Goal: Information Seeking & Learning: Learn about a topic

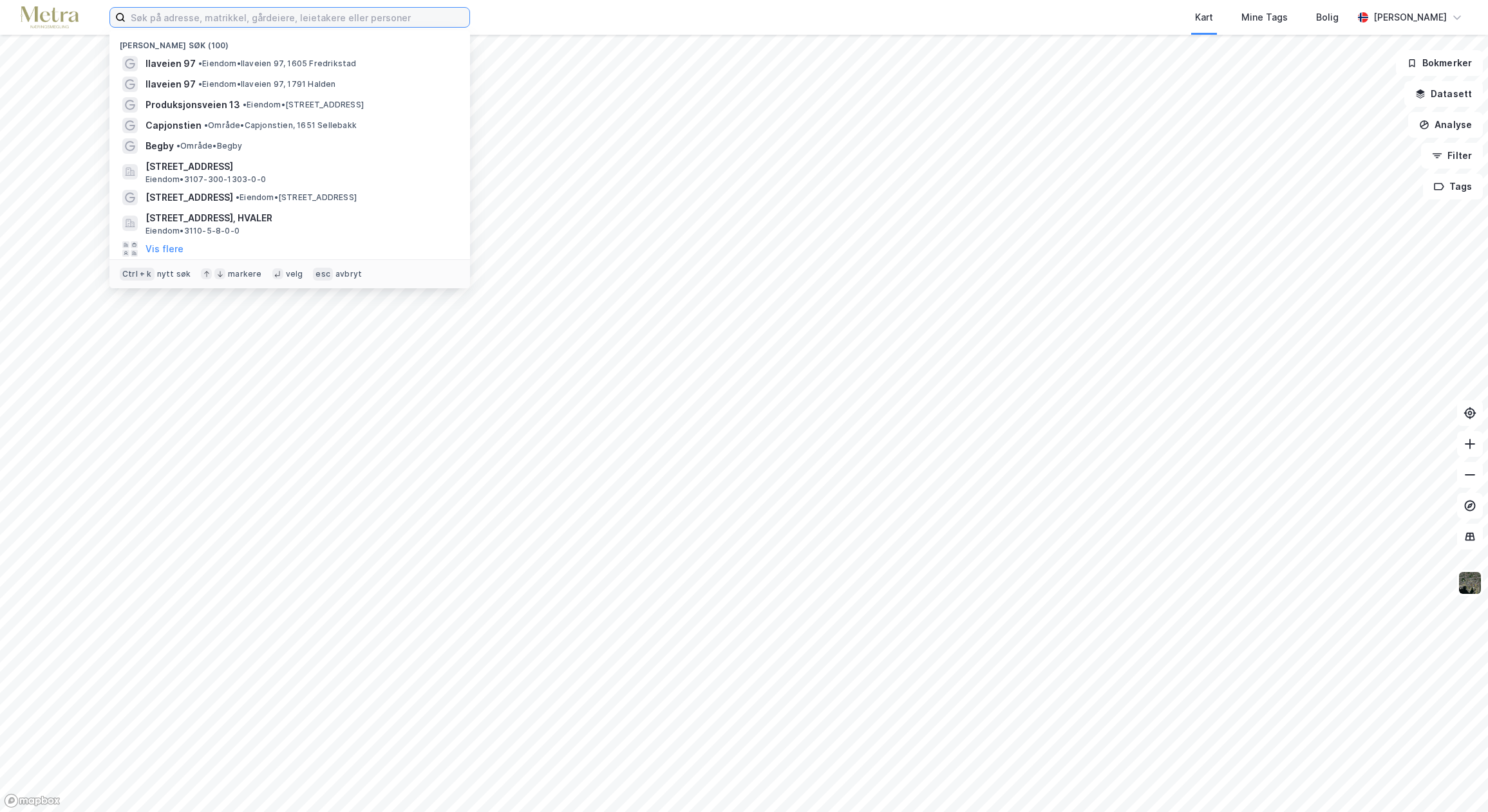
click at [266, 25] on input at bounding box center [297, 16] width 344 height 19
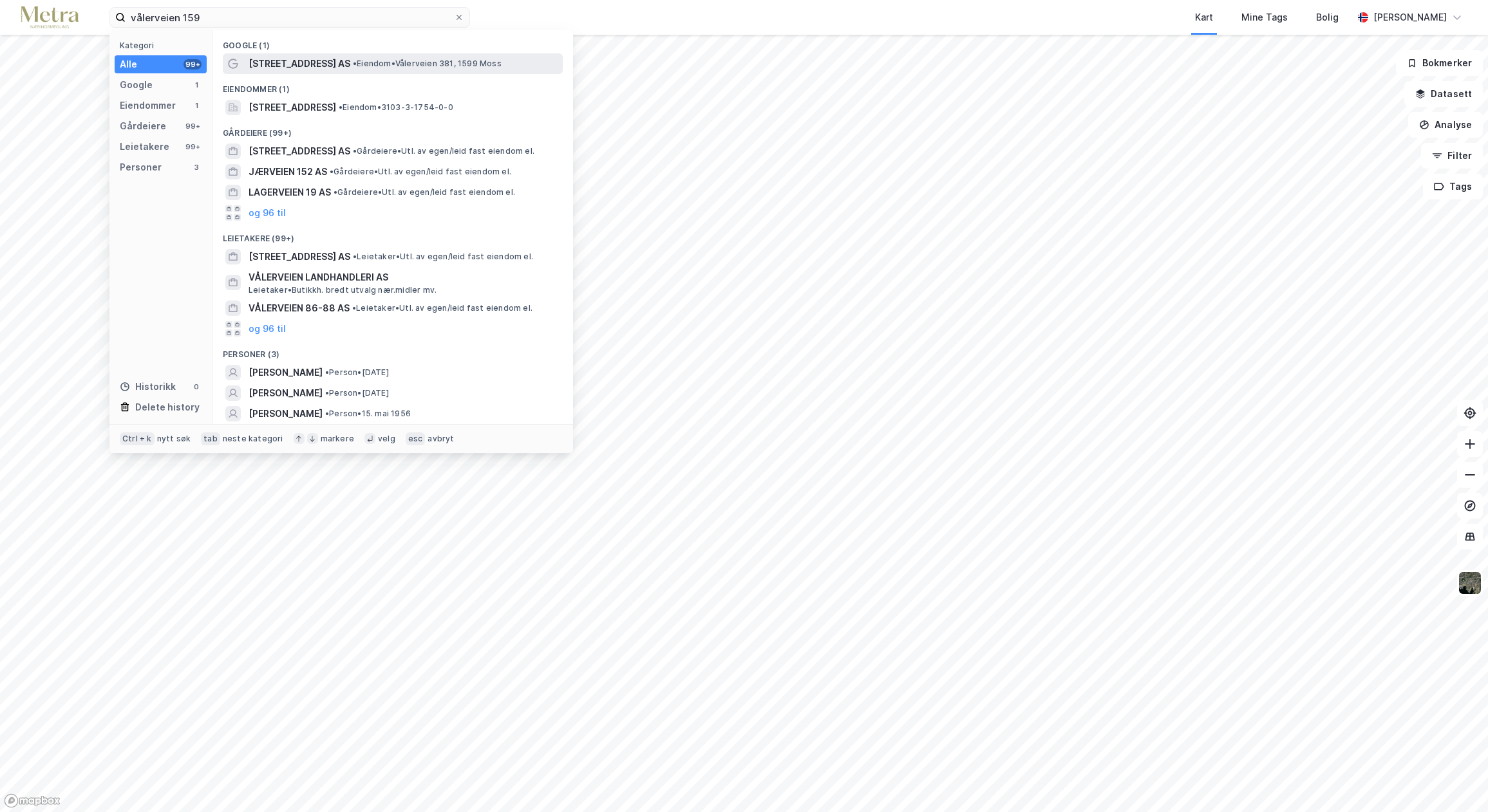
click at [323, 68] on span "[STREET_ADDRESS] AS" at bounding box center [299, 63] width 101 height 16
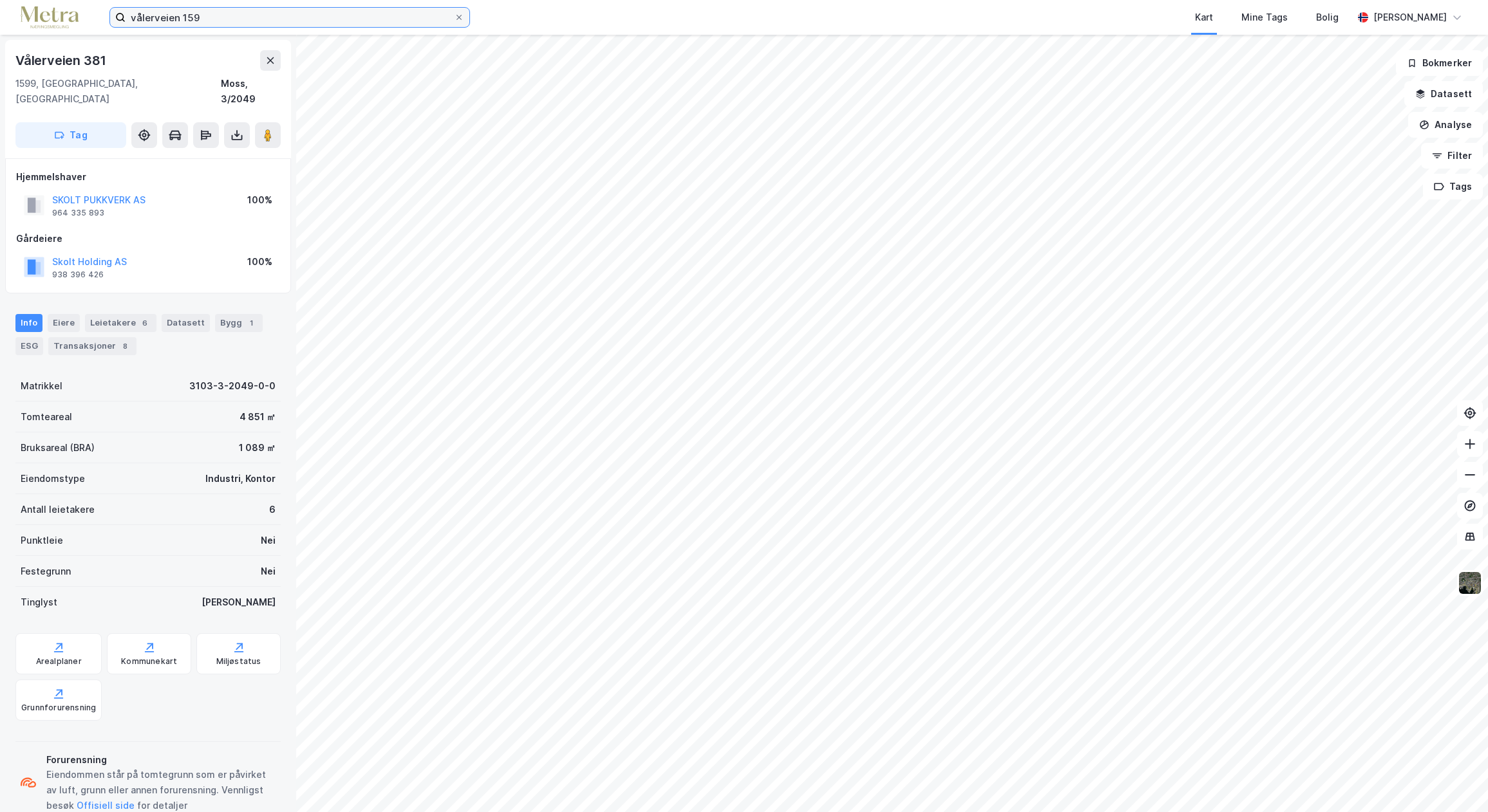
click at [214, 14] on input "vålerveien 159" at bounding box center [290, 16] width 328 height 19
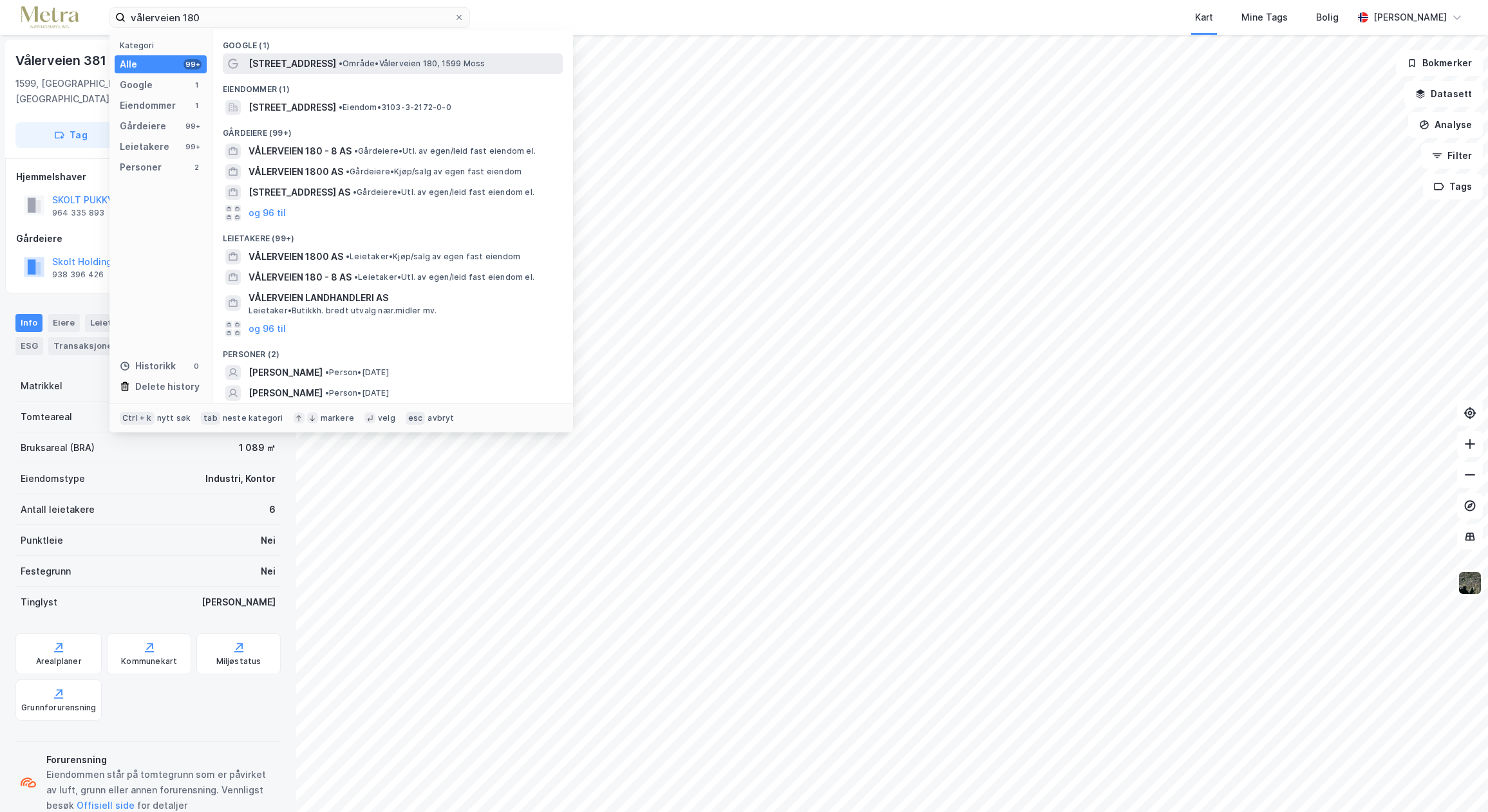
click at [280, 73] on div "[STREET_ADDRESS] • Område • [STREET_ADDRESS] Moss" at bounding box center [393, 63] width 340 height 21
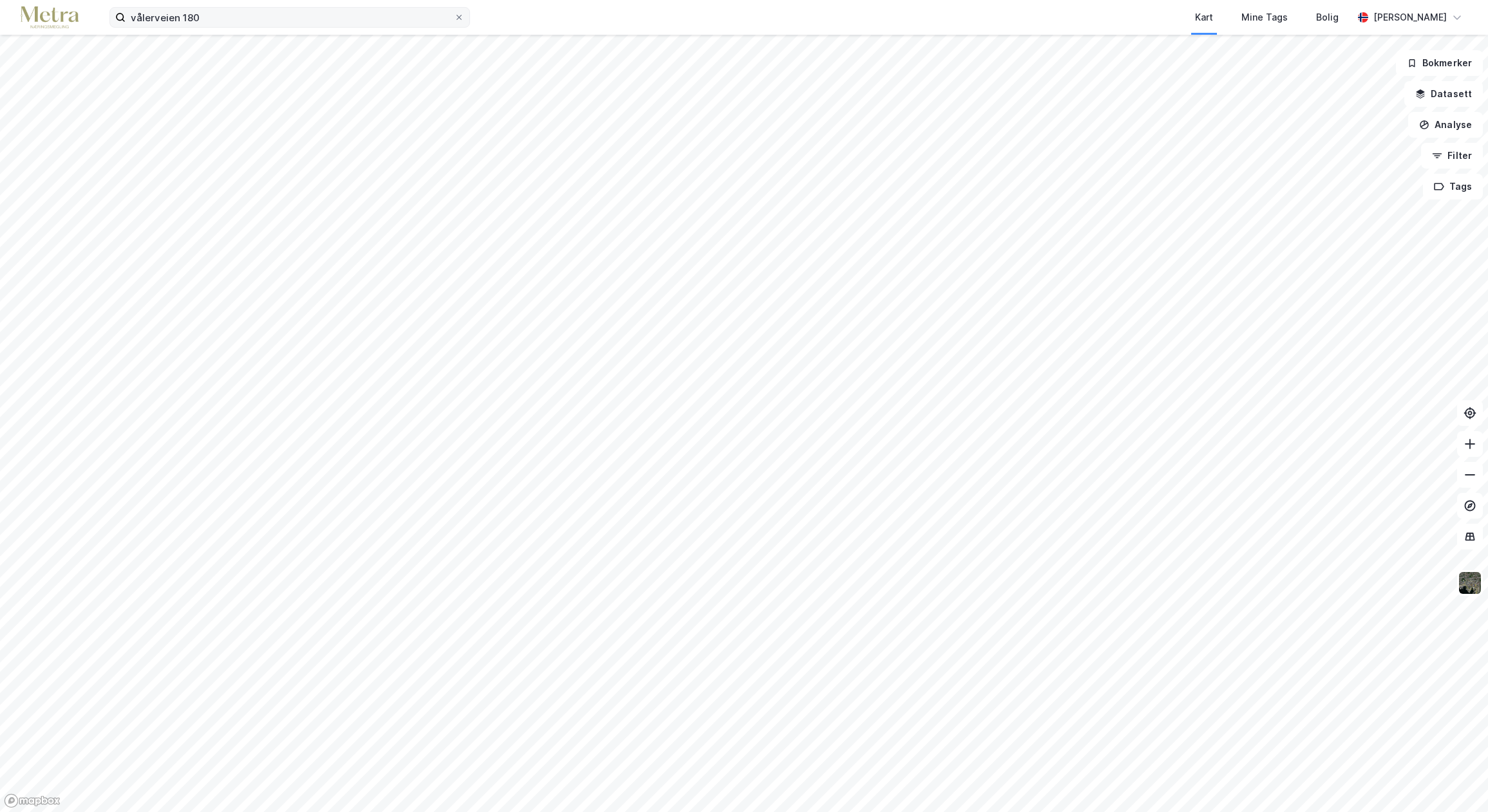
click at [246, 27] on label "vålerveien 180" at bounding box center [290, 17] width 360 height 21
click at [246, 27] on input "vålerveien 180" at bounding box center [290, 16] width 328 height 19
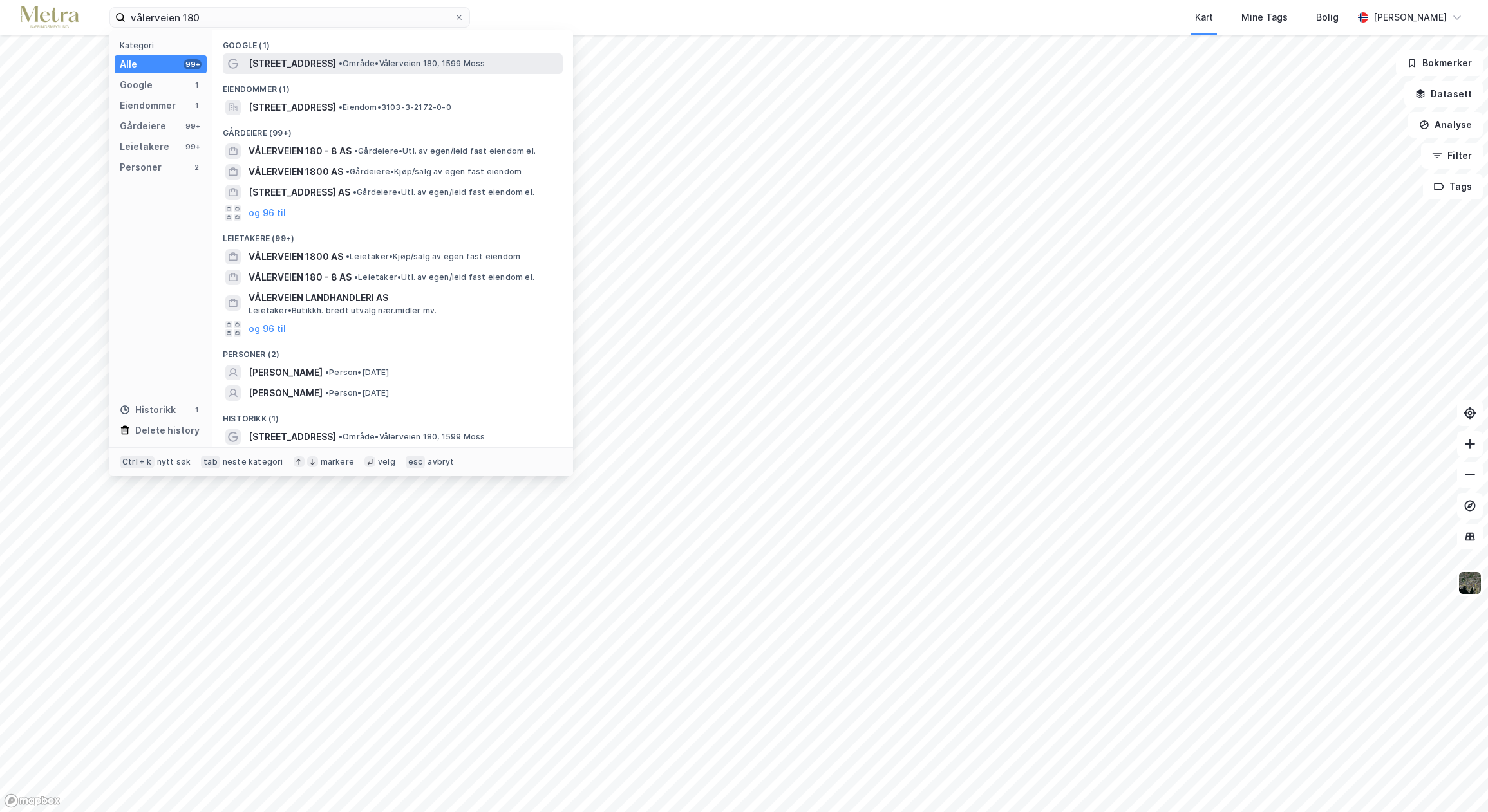
click at [302, 60] on span "[STREET_ADDRESS]" at bounding box center [292, 63] width 87 height 16
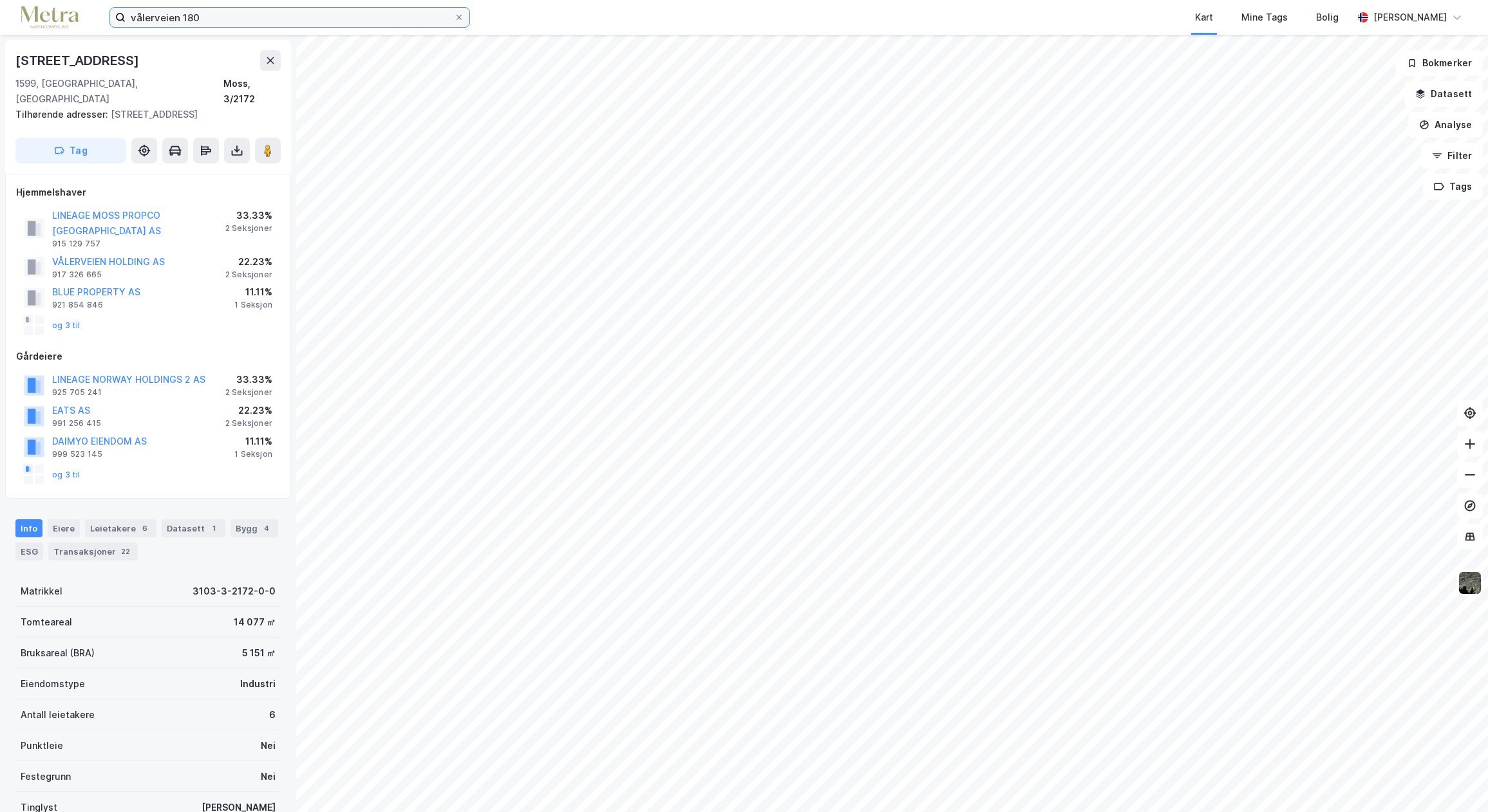
click at [205, 16] on input "vålerveien 180" at bounding box center [290, 16] width 328 height 19
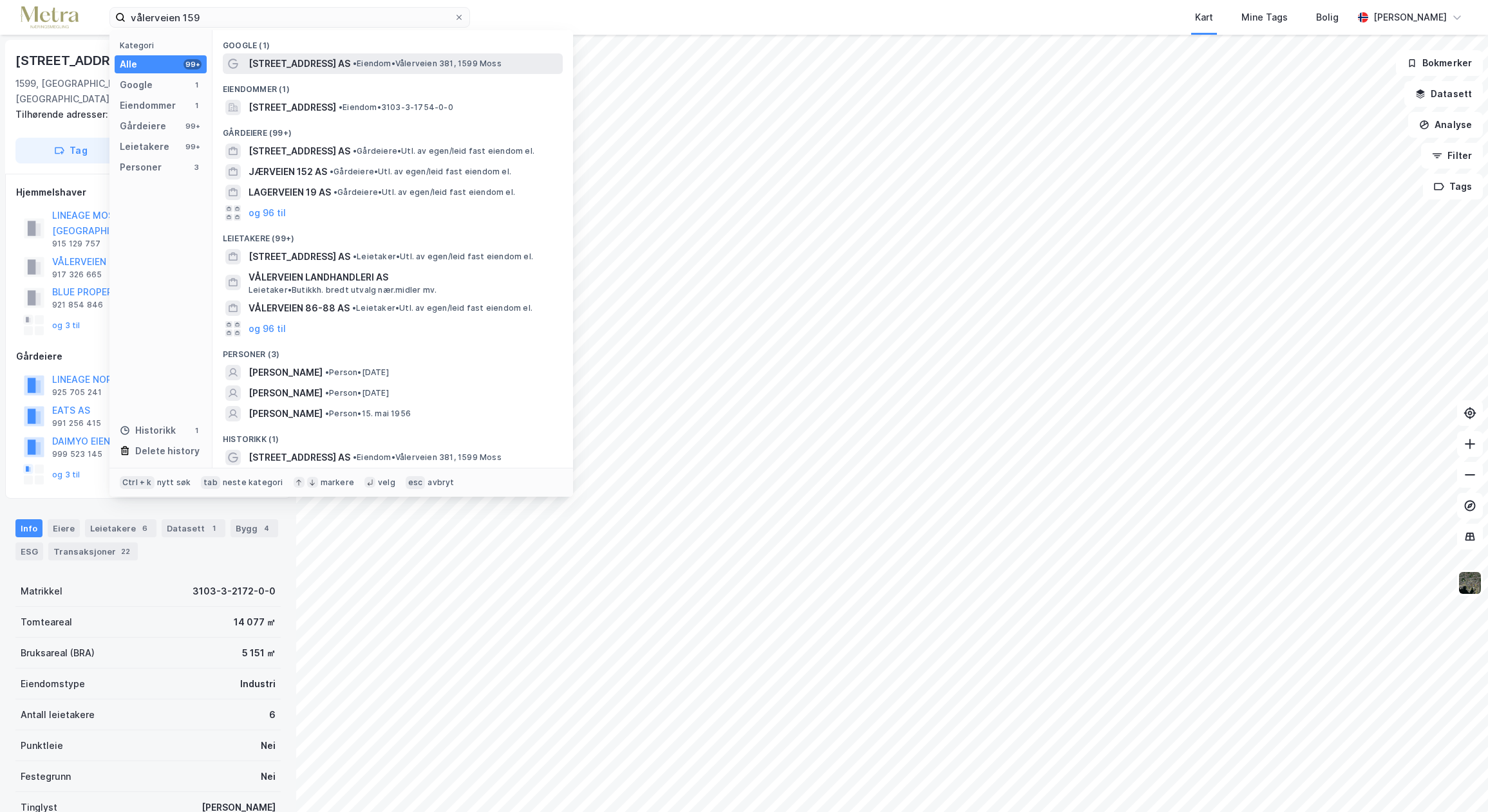
click at [298, 63] on span "[STREET_ADDRESS] AS" at bounding box center [299, 63] width 101 height 16
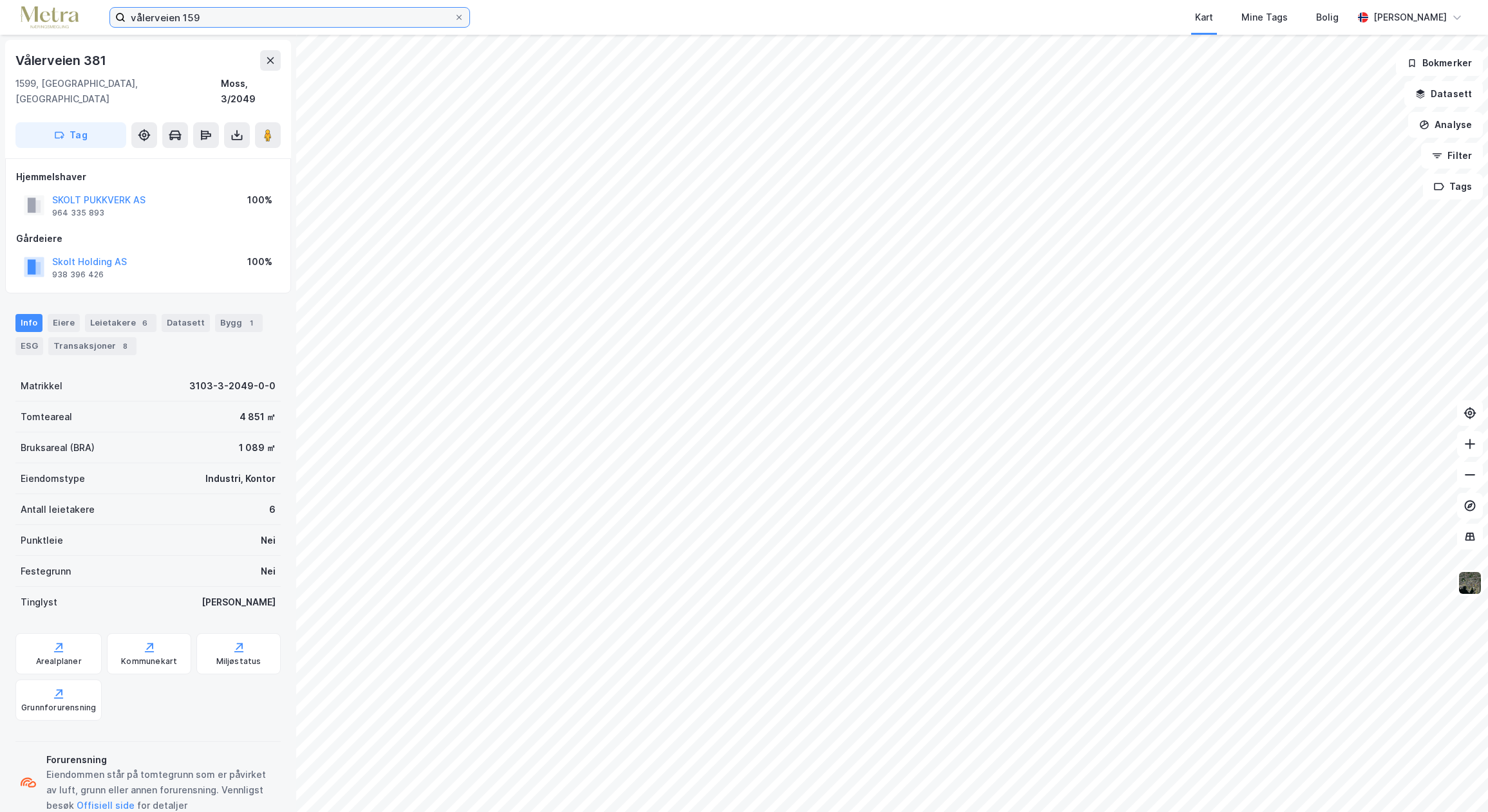
click at [214, 22] on input "vålerveien 159" at bounding box center [290, 16] width 328 height 19
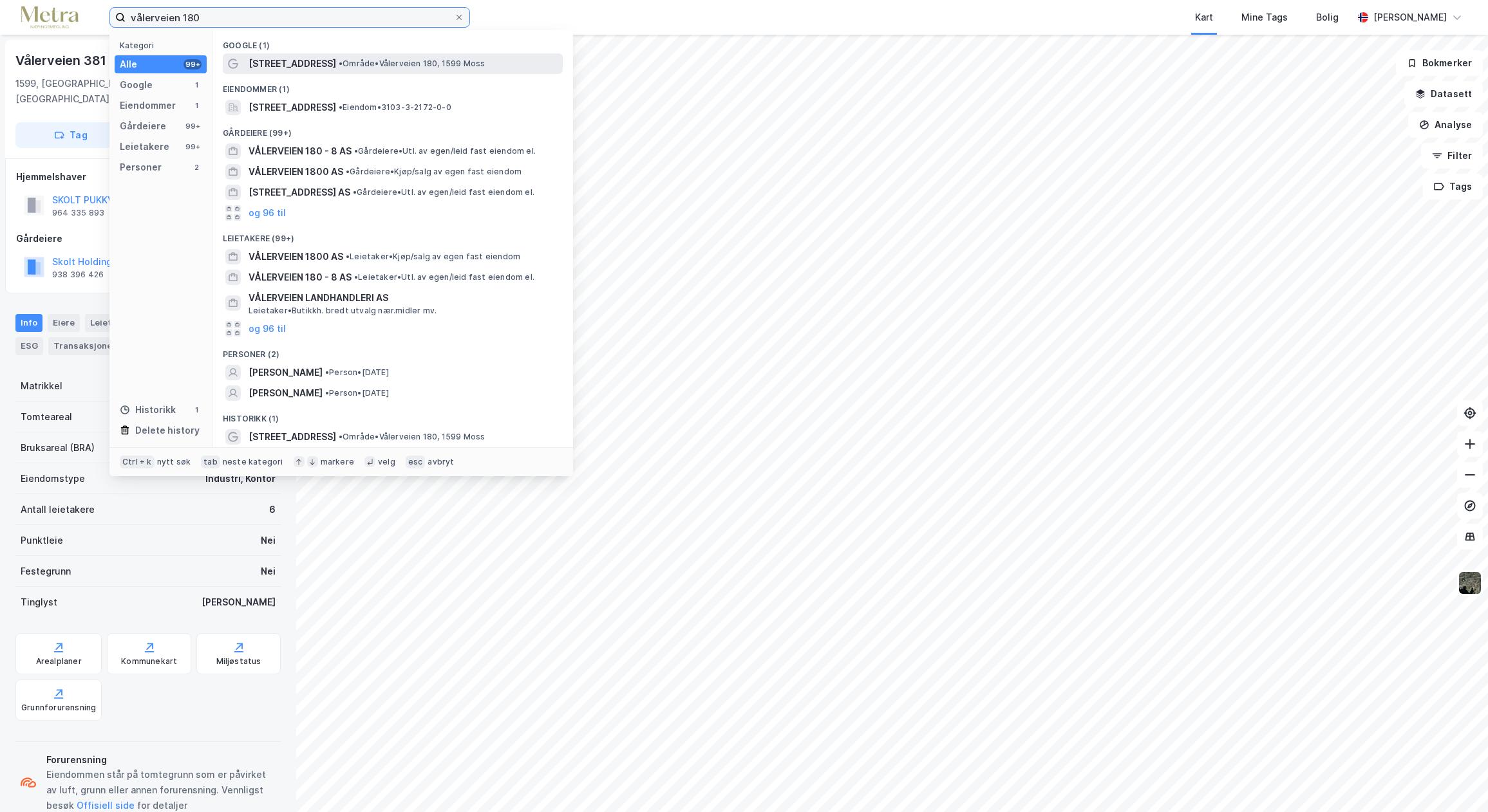
type input "vålerveien 180"
click at [280, 60] on span "[STREET_ADDRESS]" at bounding box center [292, 63] width 87 height 16
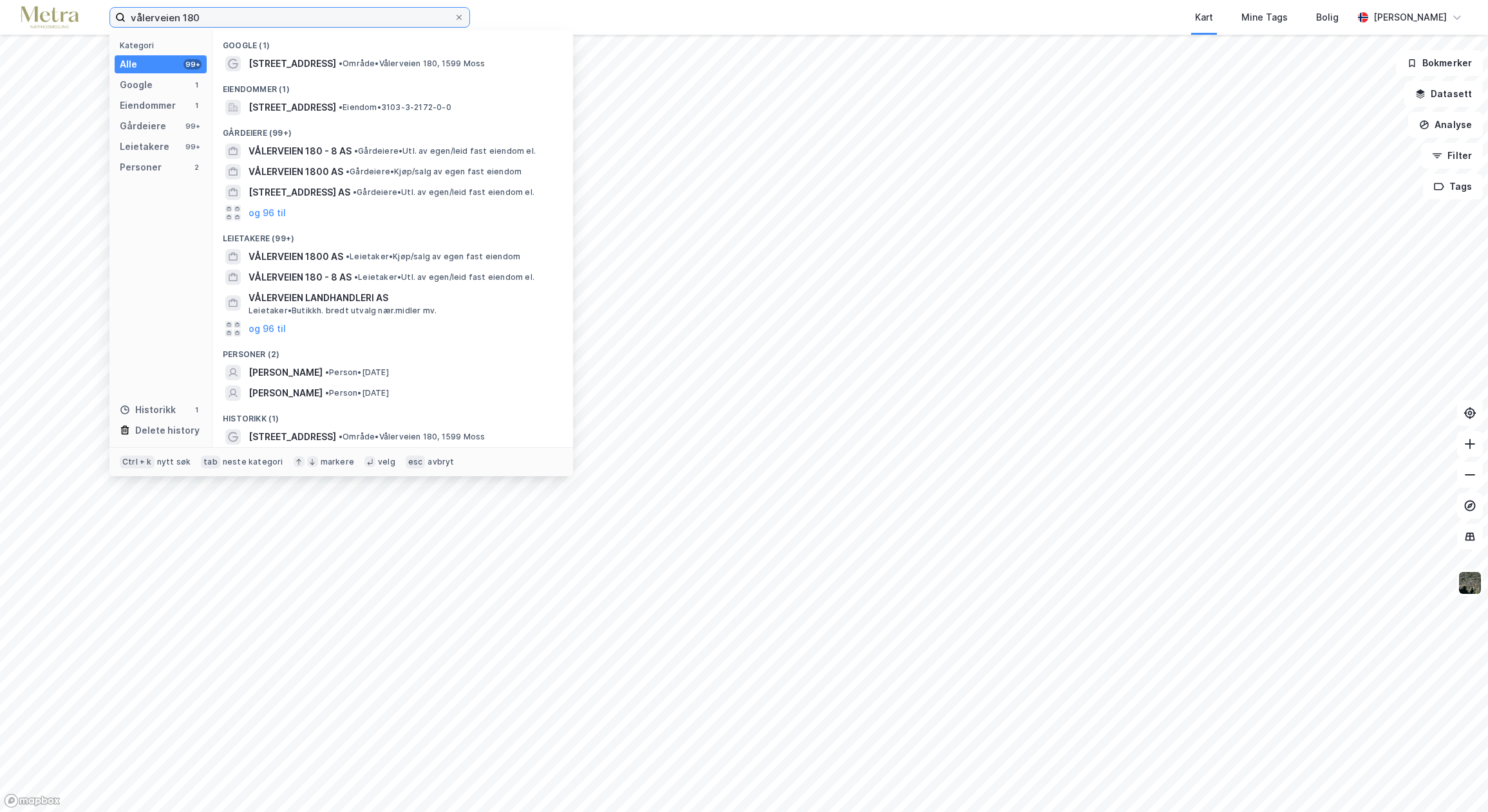
click at [237, 13] on input "vålerveien 180" at bounding box center [290, 16] width 328 height 19
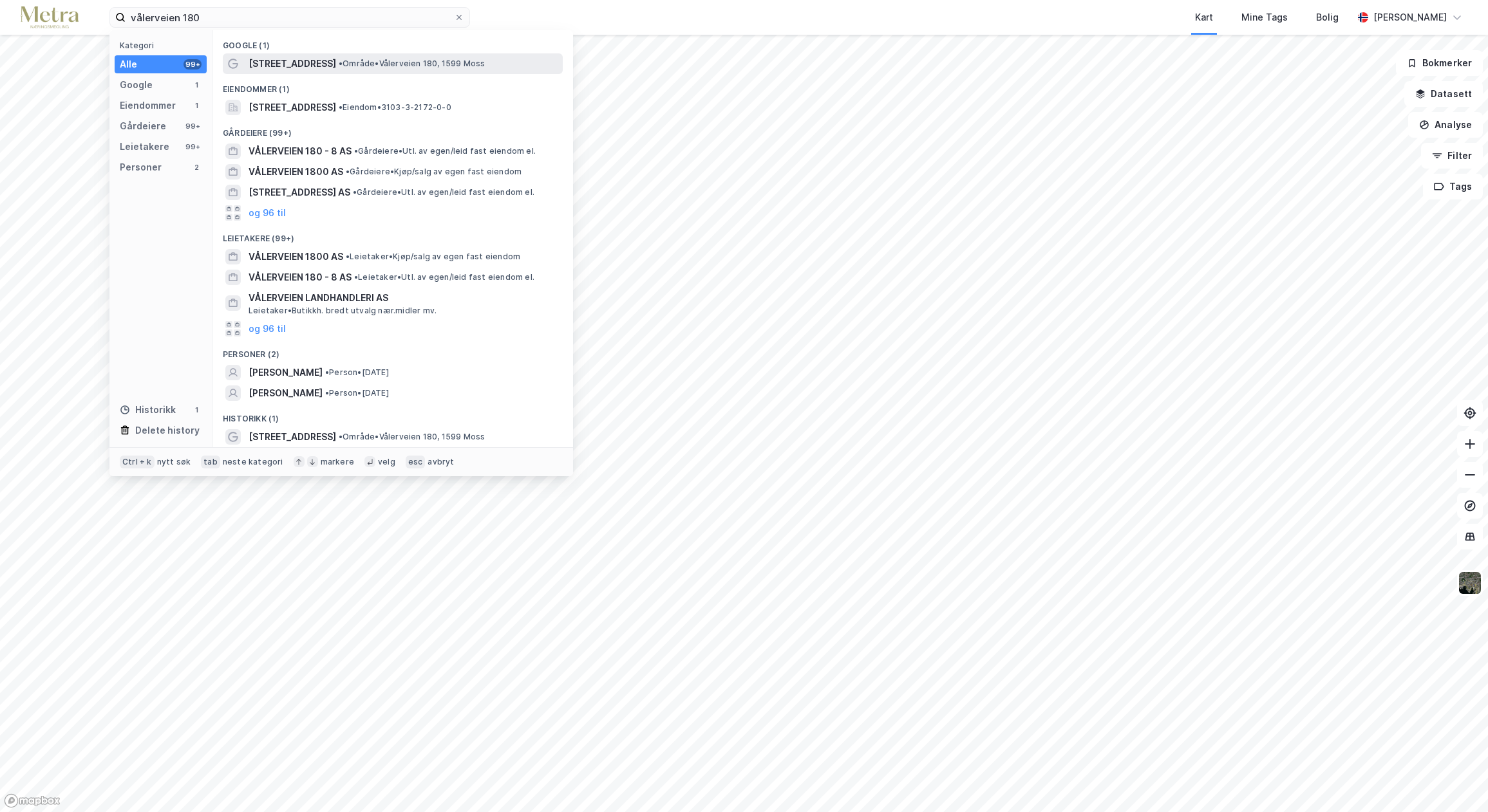
click at [280, 67] on span "[STREET_ADDRESS]" at bounding box center [292, 63] width 87 height 16
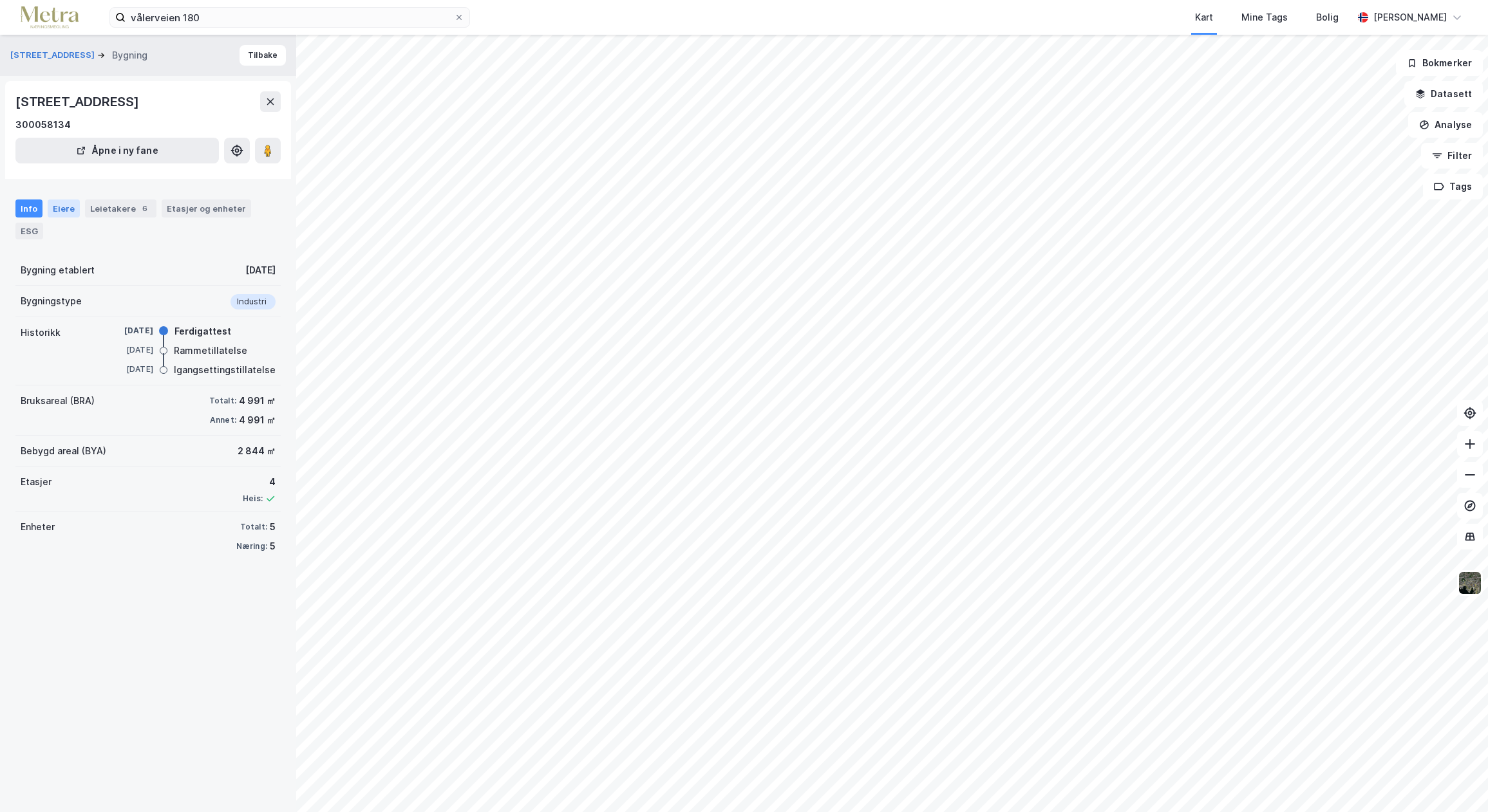
click at [69, 209] on div "Eiere" at bounding box center [64, 209] width 32 height 18
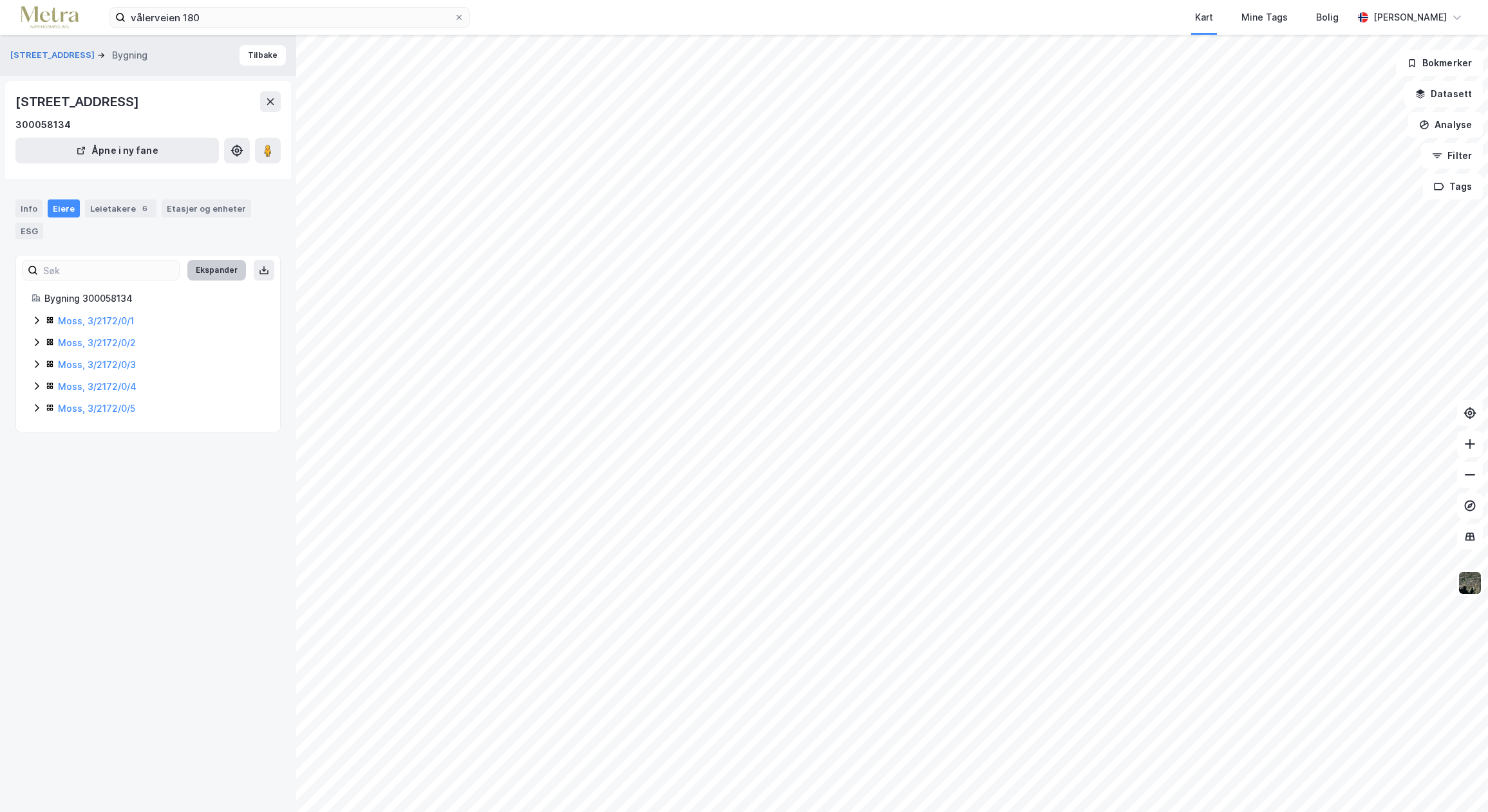
click at [200, 275] on button "Ekspander" at bounding box center [216, 270] width 59 height 21
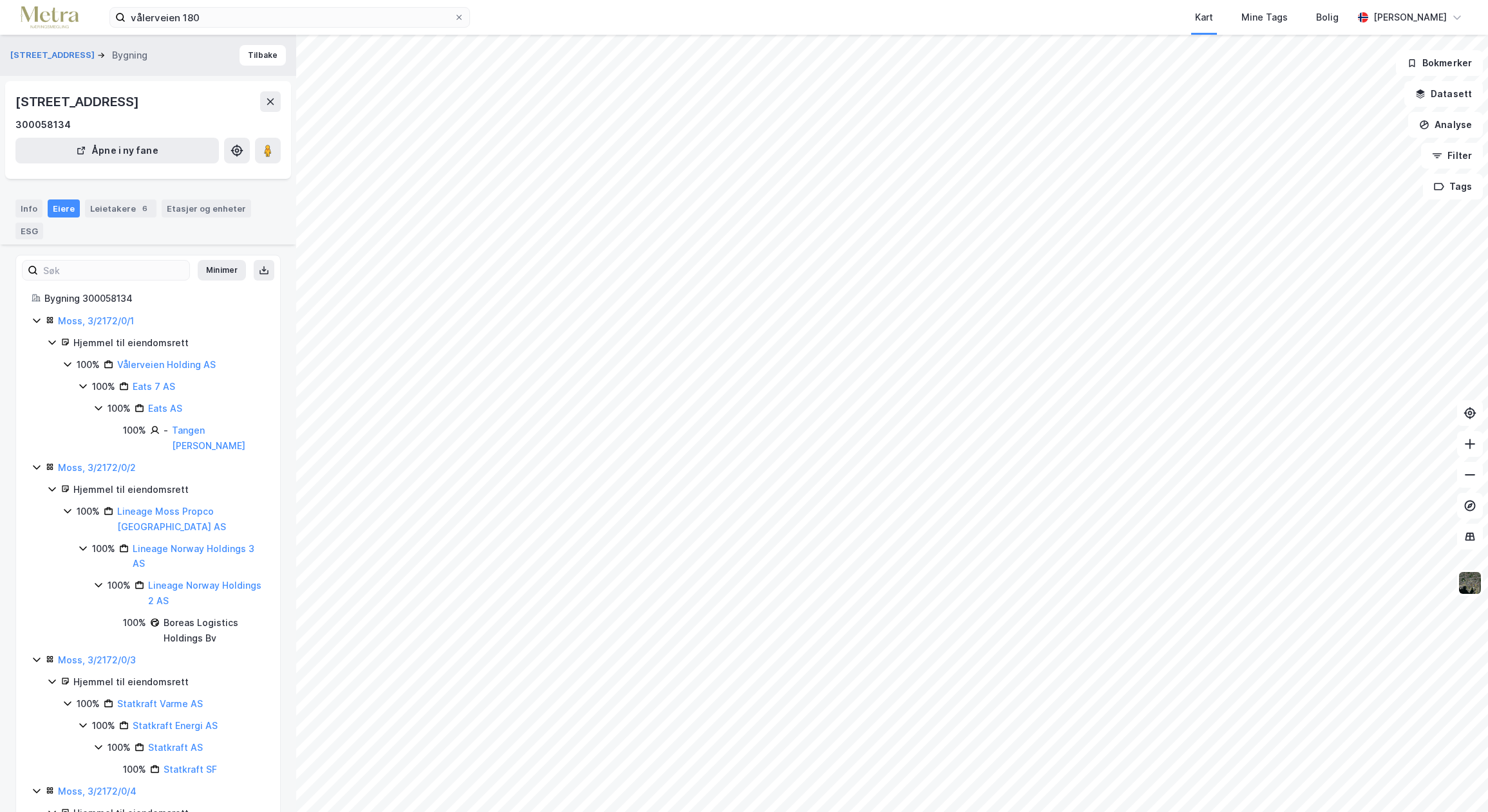
scroll to position [305, 0]
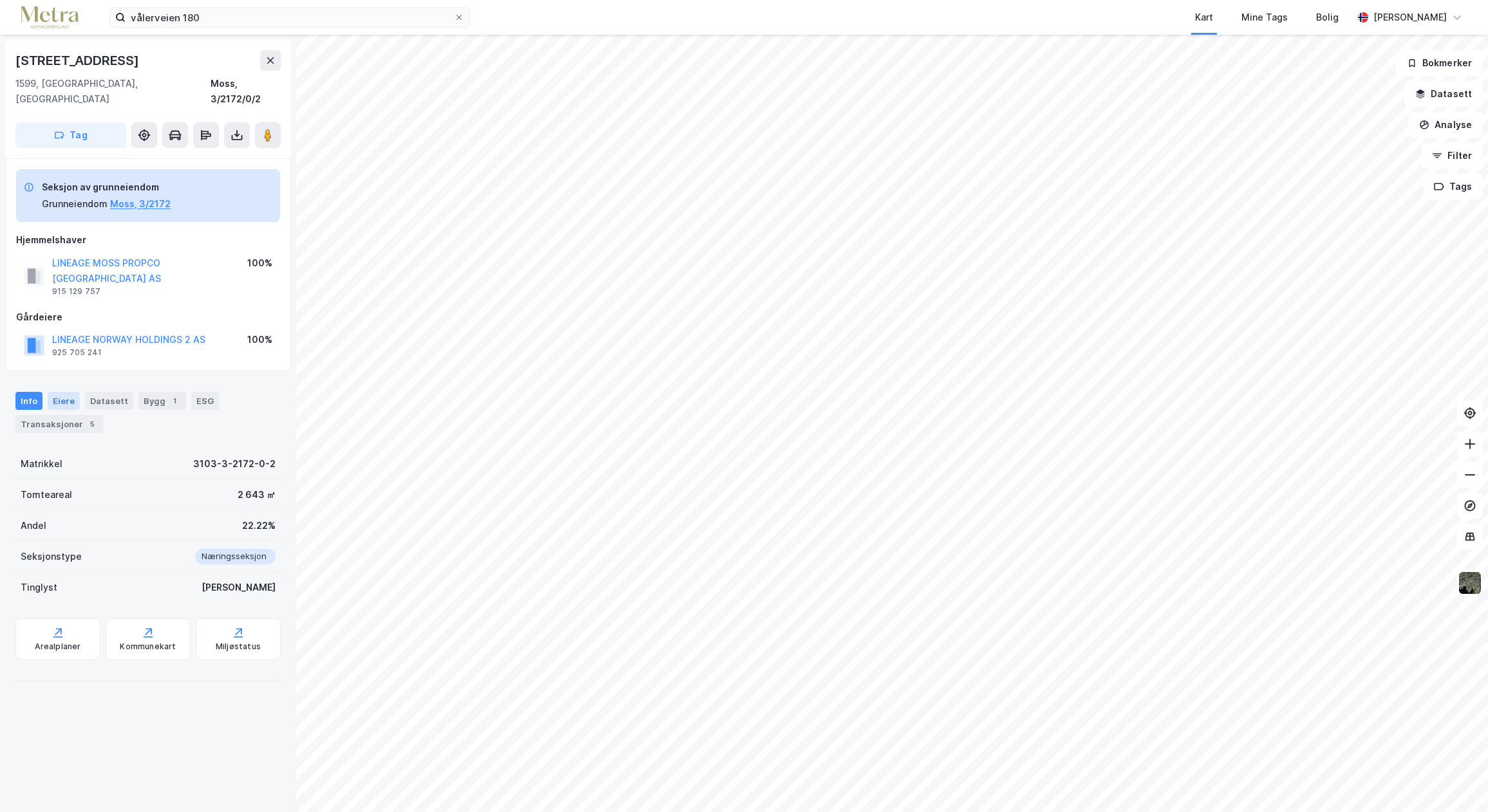
click at [58, 392] on div "Eiere" at bounding box center [64, 401] width 32 height 18
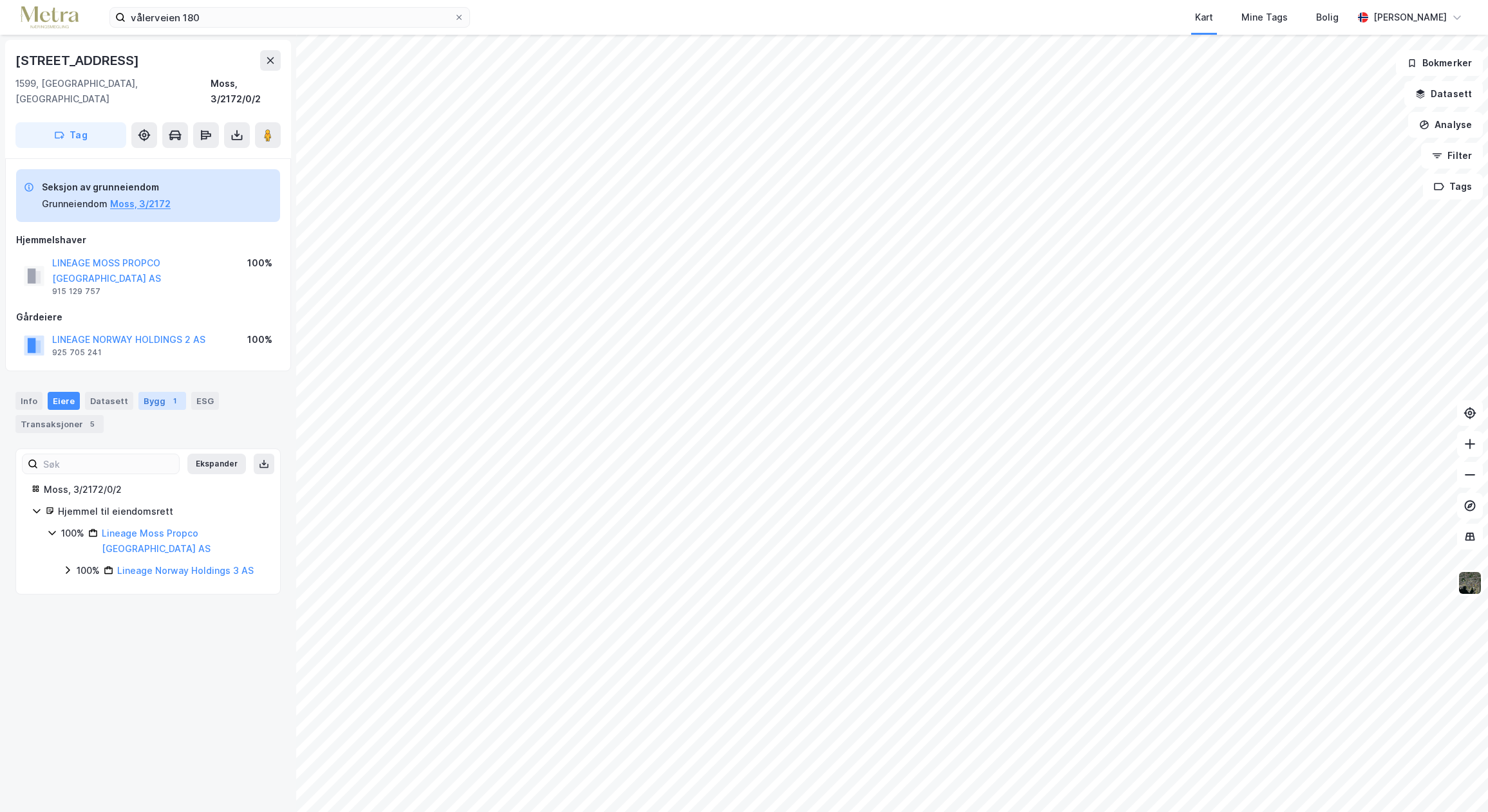
click at [177, 392] on div "Bygg 1" at bounding box center [162, 401] width 48 height 18
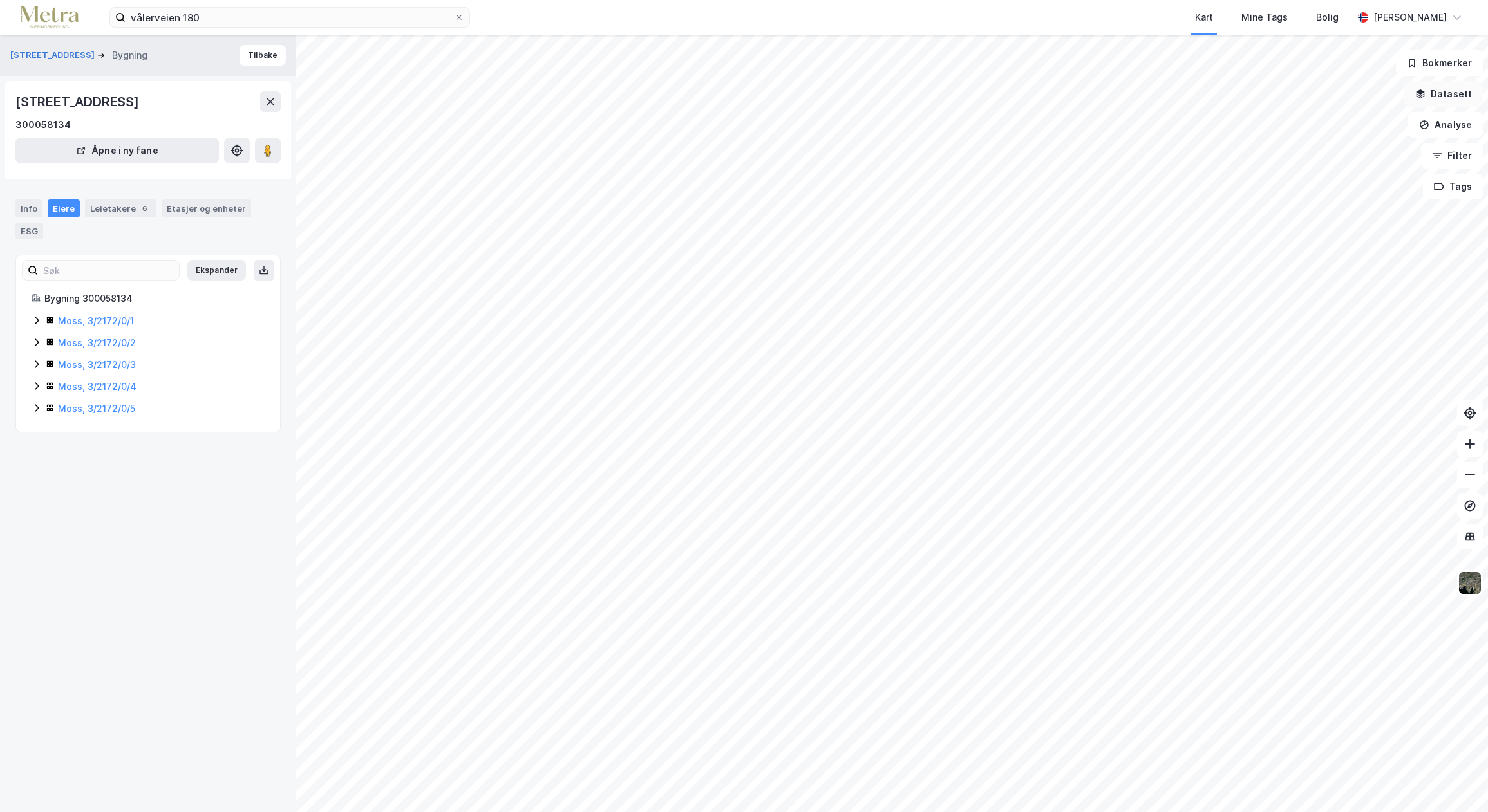
click at [1439, 95] on button "Datasett" at bounding box center [1443, 93] width 78 height 26
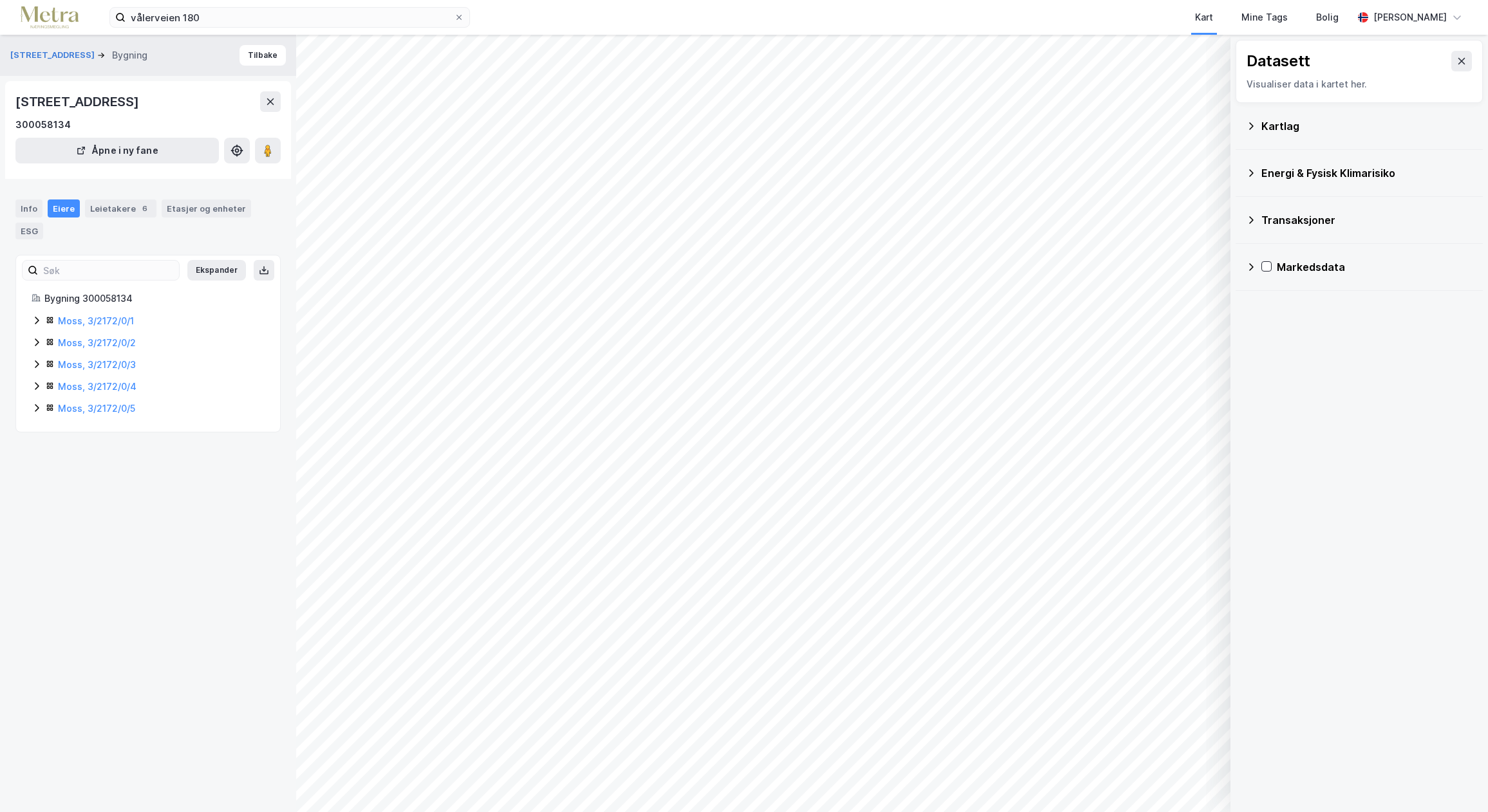
click at [1303, 177] on div "Energi & Fysisk Klimarisiko" at bounding box center [1368, 173] width 211 height 16
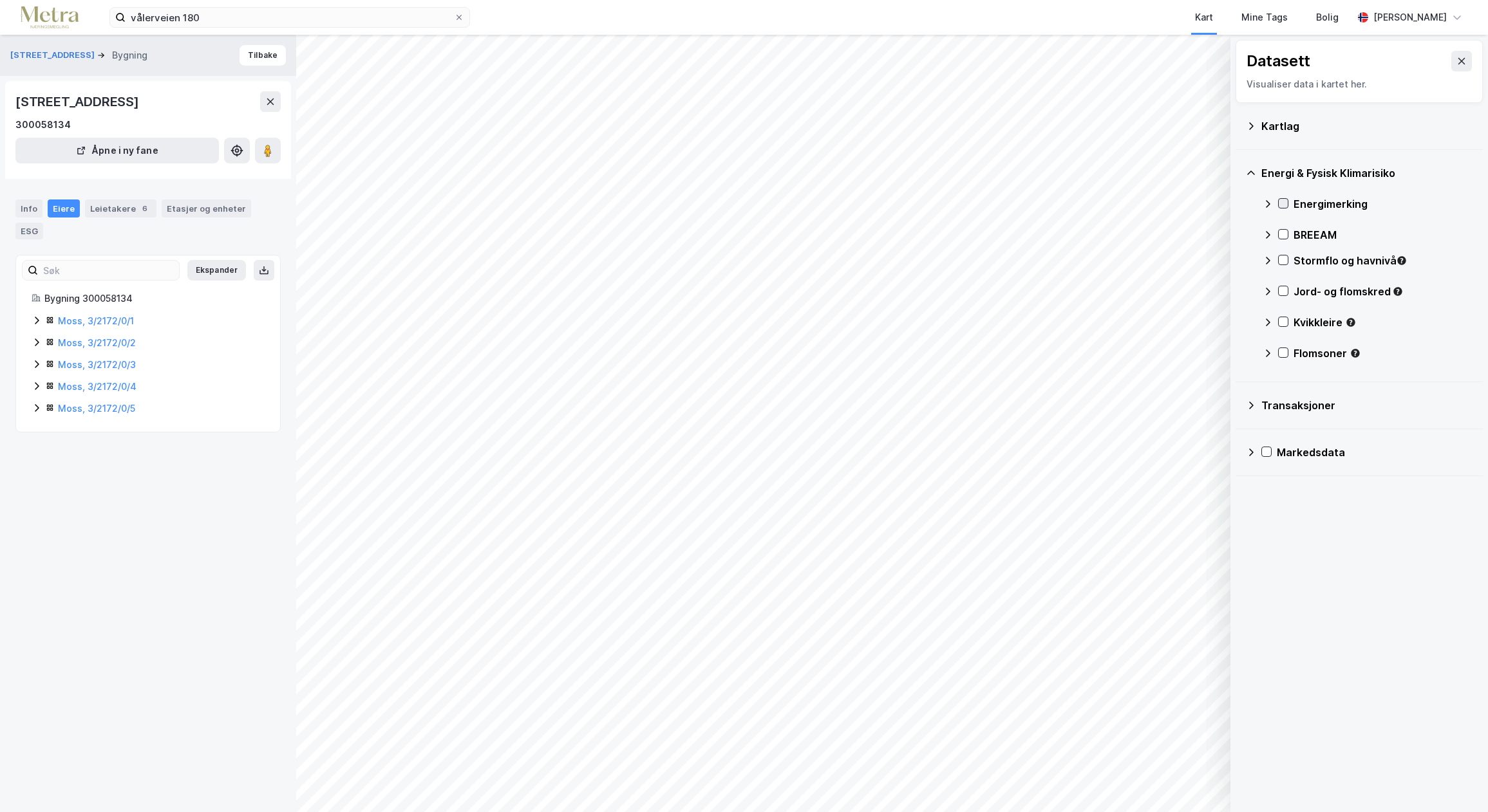
click at [1286, 201] on icon at bounding box center [1283, 203] width 9 height 9
